Goal: Communication & Community: Answer question/provide support

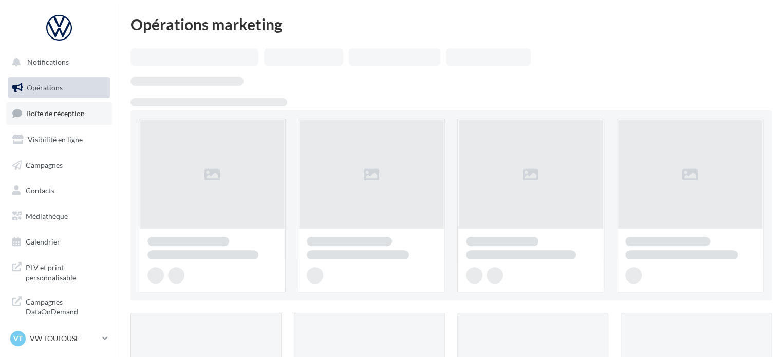
click at [67, 109] on span "Boîte de réception" at bounding box center [55, 113] width 59 height 9
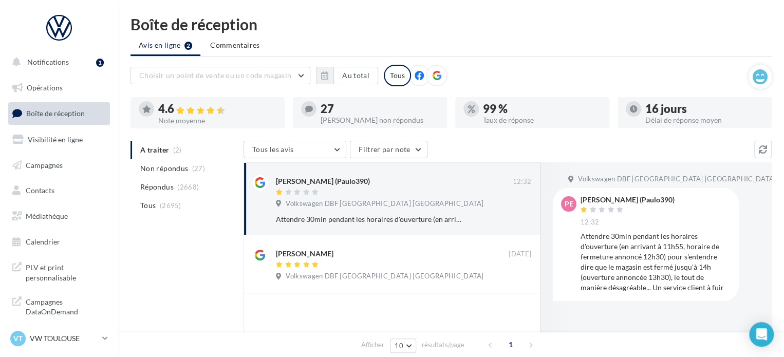
scroll to position [31, 0]
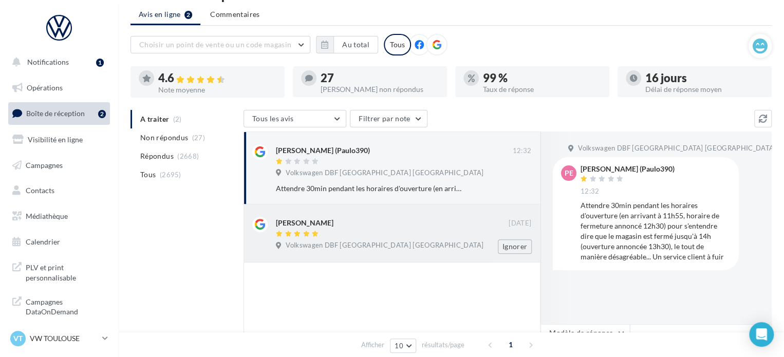
click at [315, 237] on div at bounding box center [392, 234] width 233 height 9
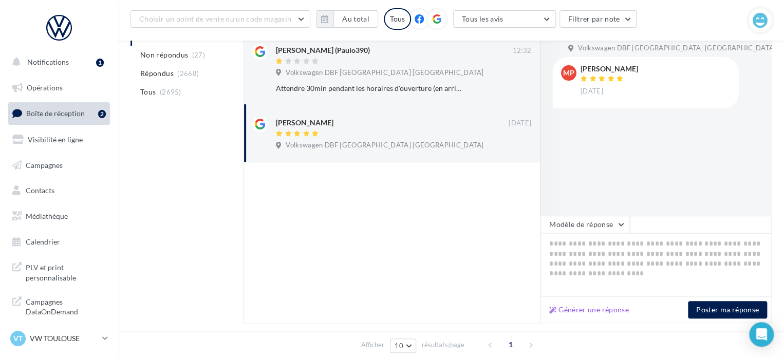
scroll to position [140, 0]
click at [584, 302] on div "Générer une réponse Poster ma réponse" at bounding box center [655, 309] width 231 height 26
click at [584, 304] on button "Générer une réponse" at bounding box center [589, 309] width 88 height 12
type textarea "**********"
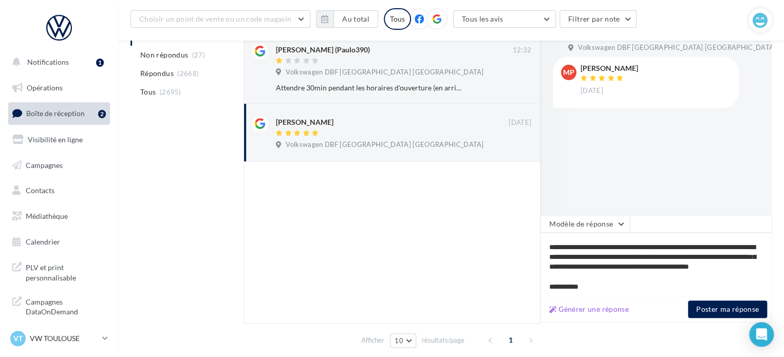
scroll to position [18, 0]
click at [711, 309] on button "Poster ma réponse" at bounding box center [727, 309] width 79 height 17
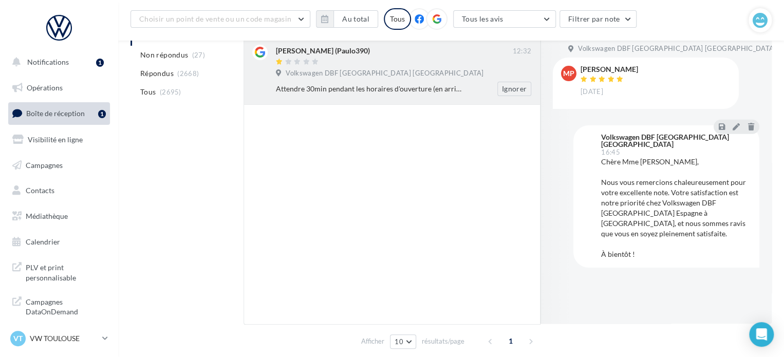
scroll to position [140, 0]
click at [372, 77] on div "Volkswagen DBF [GEOGRAPHIC_DATA] [GEOGRAPHIC_DATA]" at bounding box center [403, 73] width 255 height 11
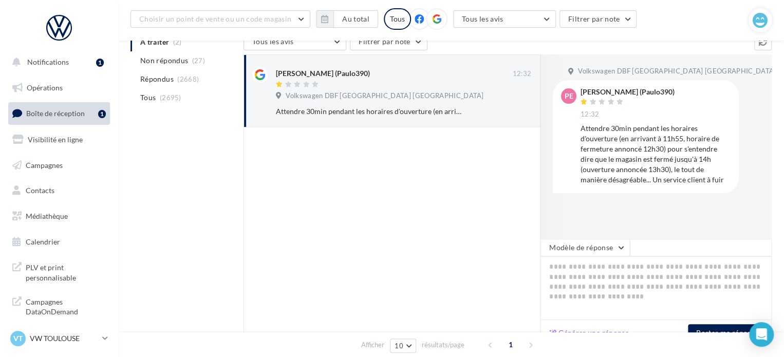
scroll to position [115, 0]
click at [51, 338] on p "VW TOULOUSE" at bounding box center [64, 338] width 68 height 10
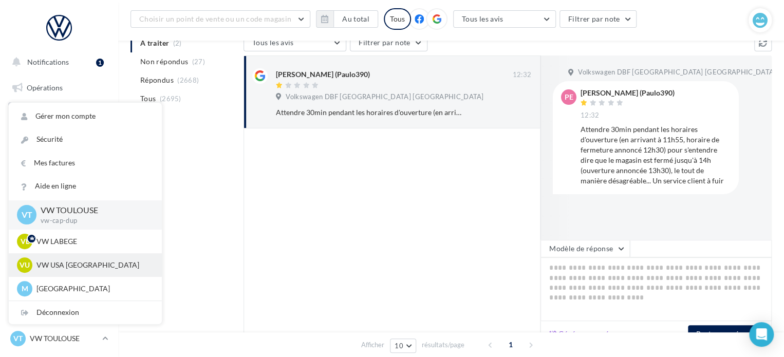
click at [62, 261] on p "VW USA [GEOGRAPHIC_DATA]" at bounding box center [92, 265] width 113 height 10
